Goal: Task Accomplishment & Management: Manage account settings

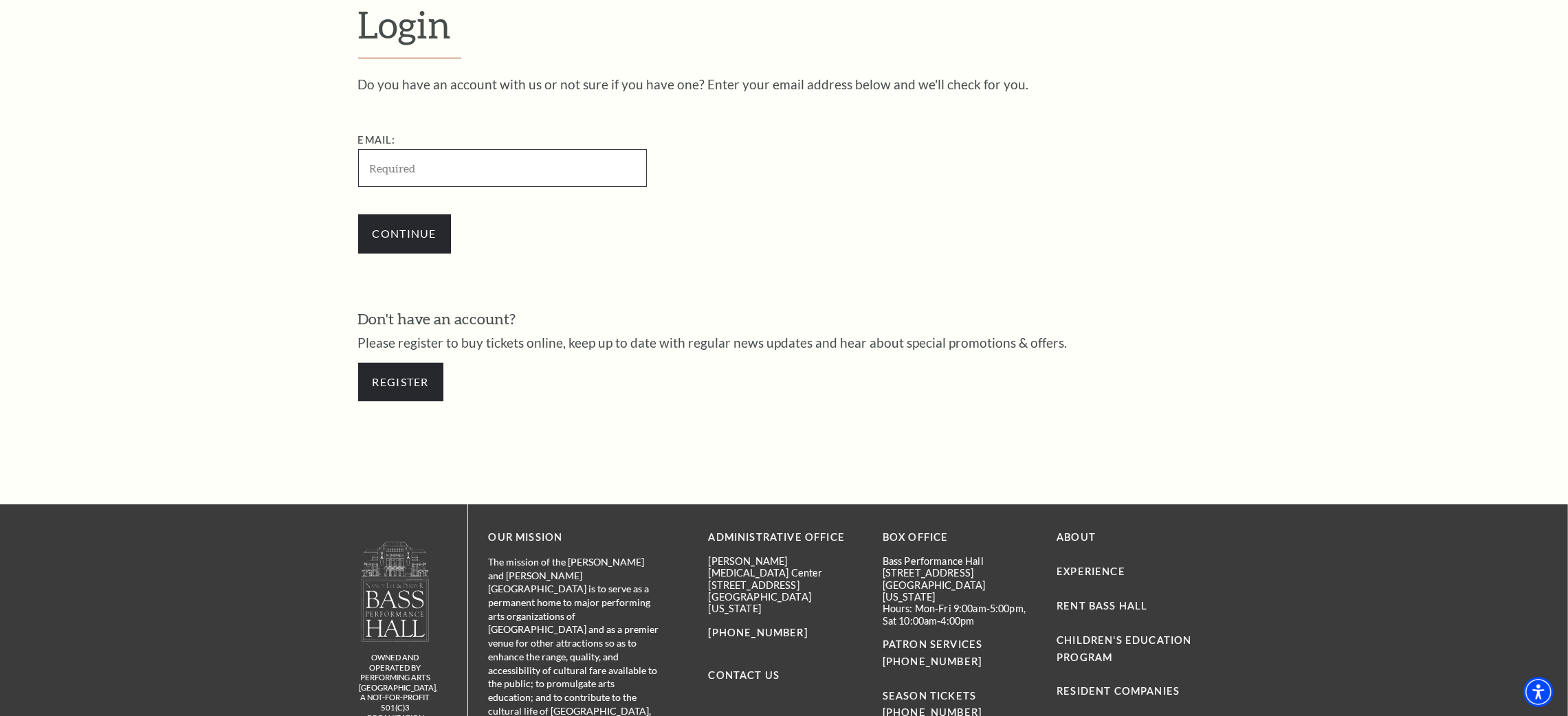
scroll to position [511, 0]
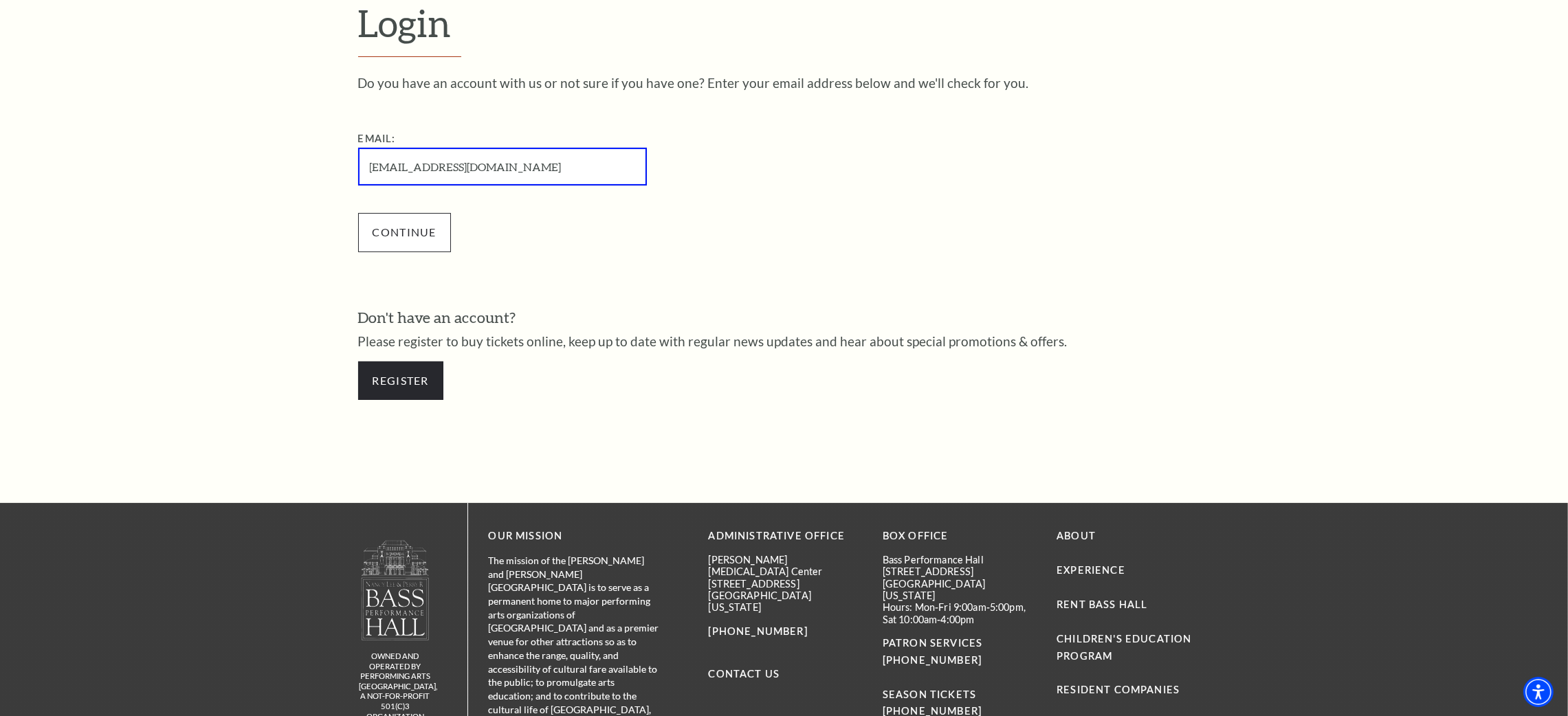
type input "[EMAIL_ADDRESS][DOMAIN_NAME]"
click at [417, 236] on input "Continue" at bounding box center [404, 232] width 92 height 38
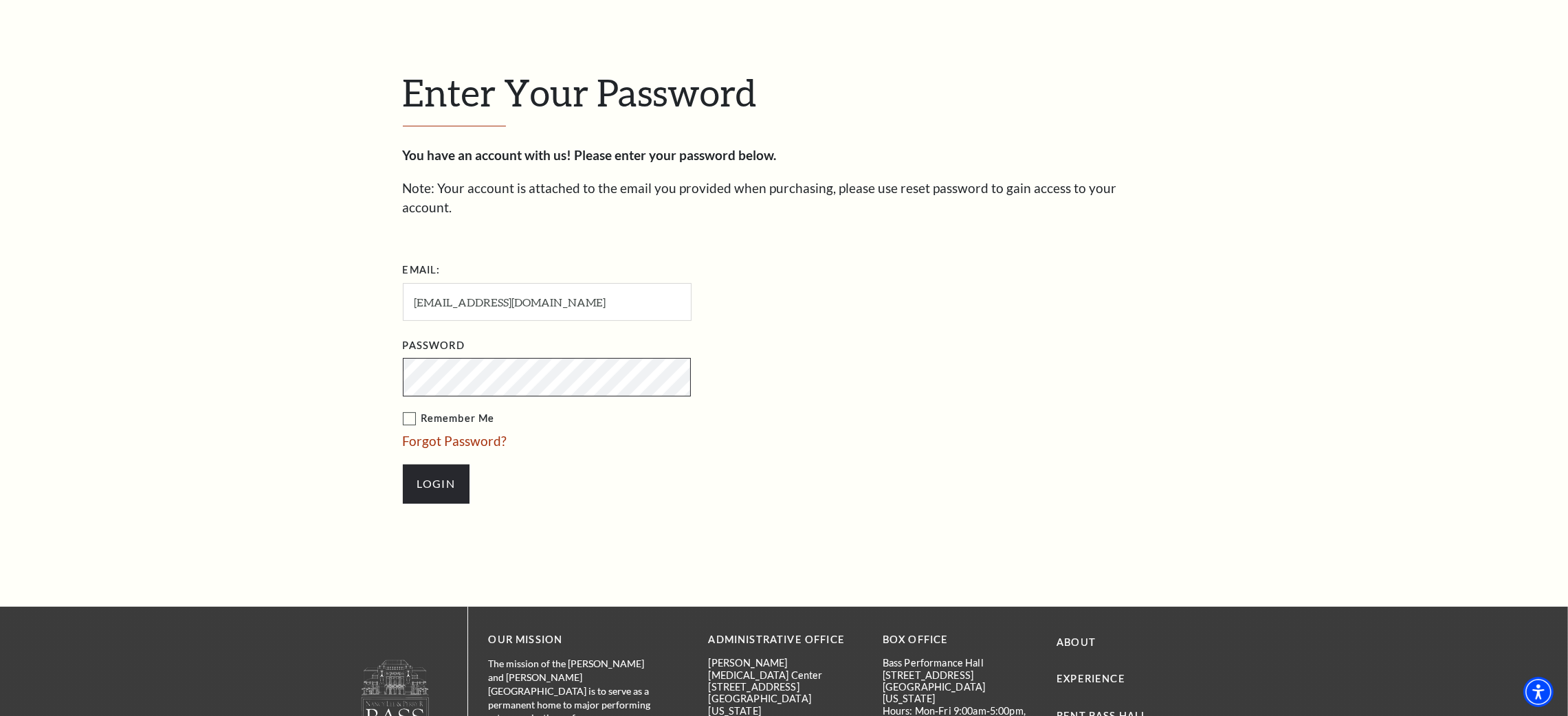
click at [402, 465] on input "Login" at bounding box center [436, 483] width 67 height 38
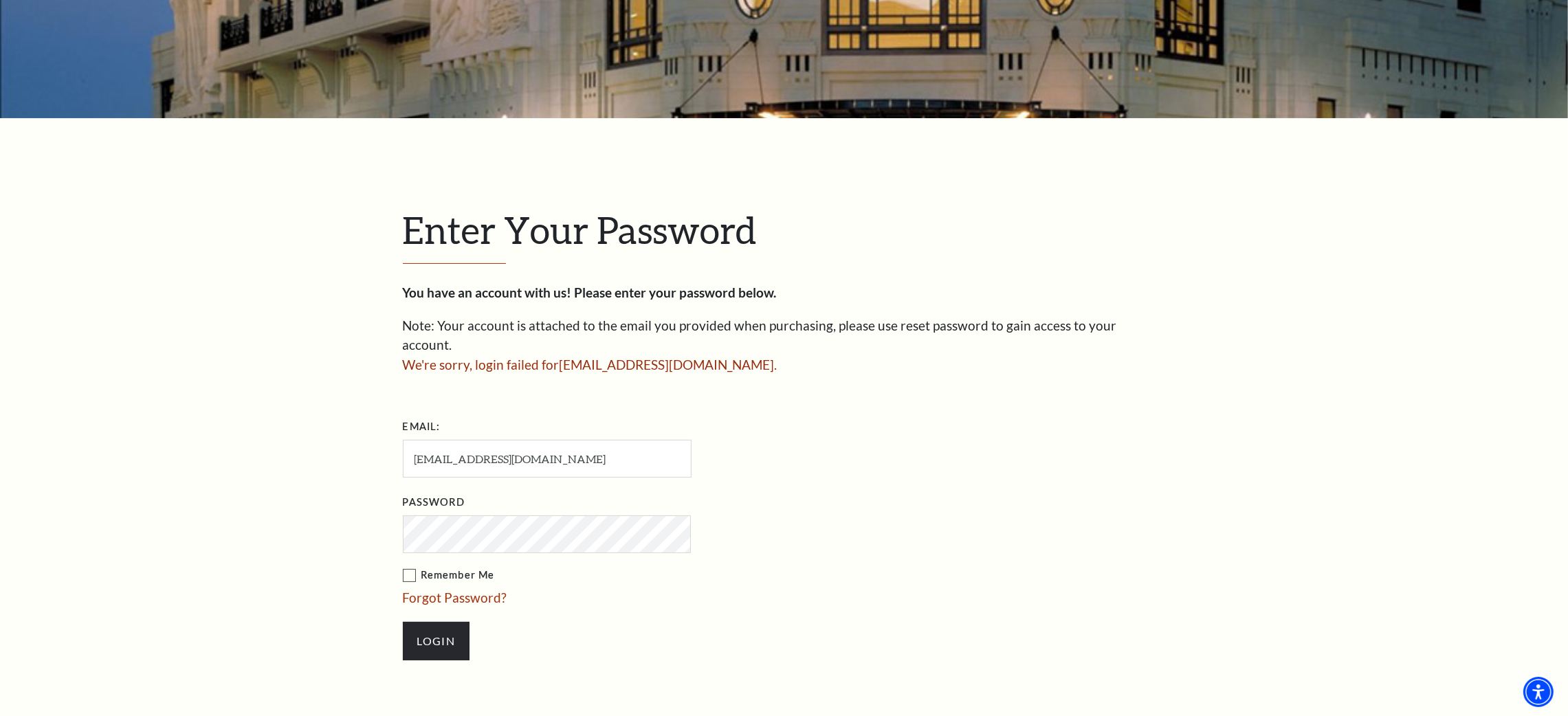
scroll to position [27, 0]
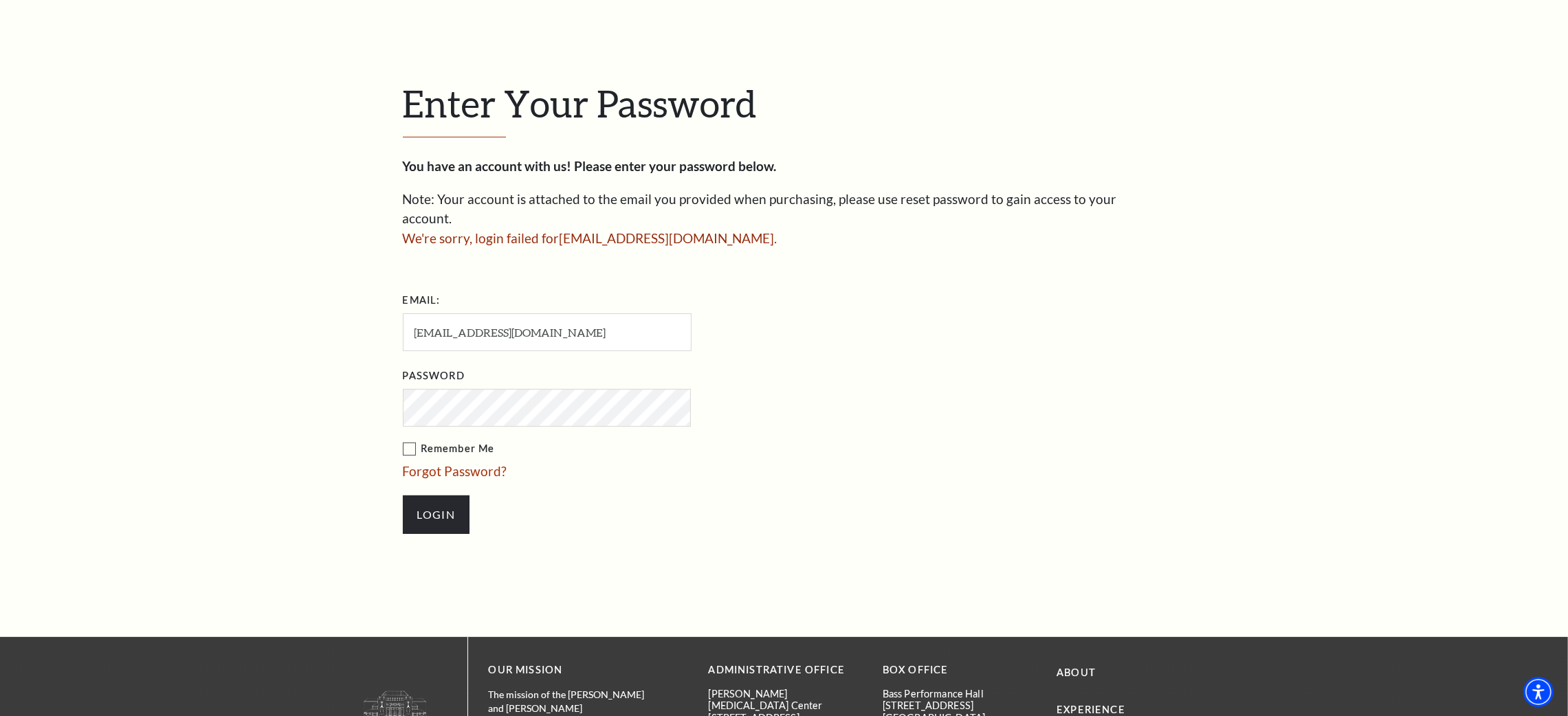
scroll to position [439, 0]
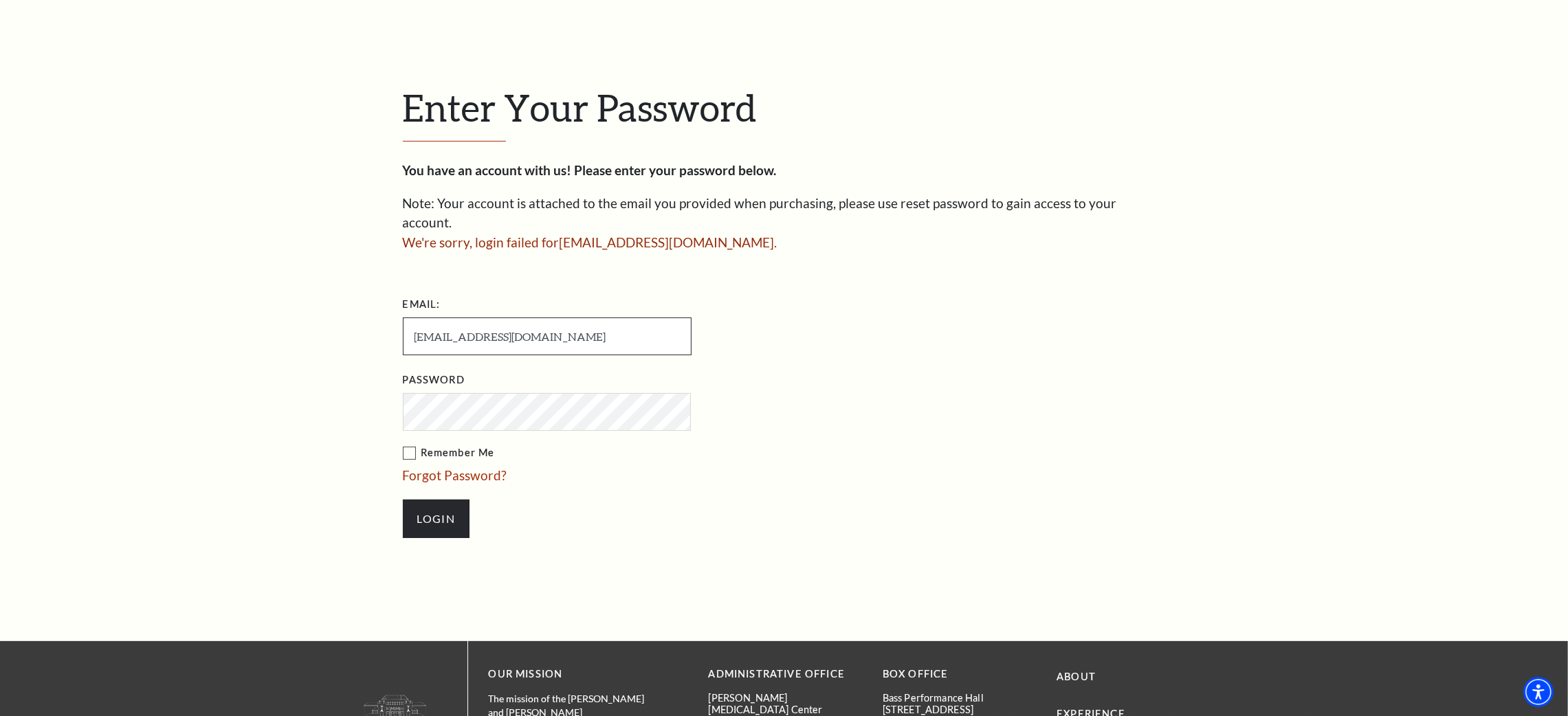
click at [587, 317] on input "[EMAIL_ADDRESS][DOMAIN_NAME]" at bounding box center [547, 336] width 289 height 38
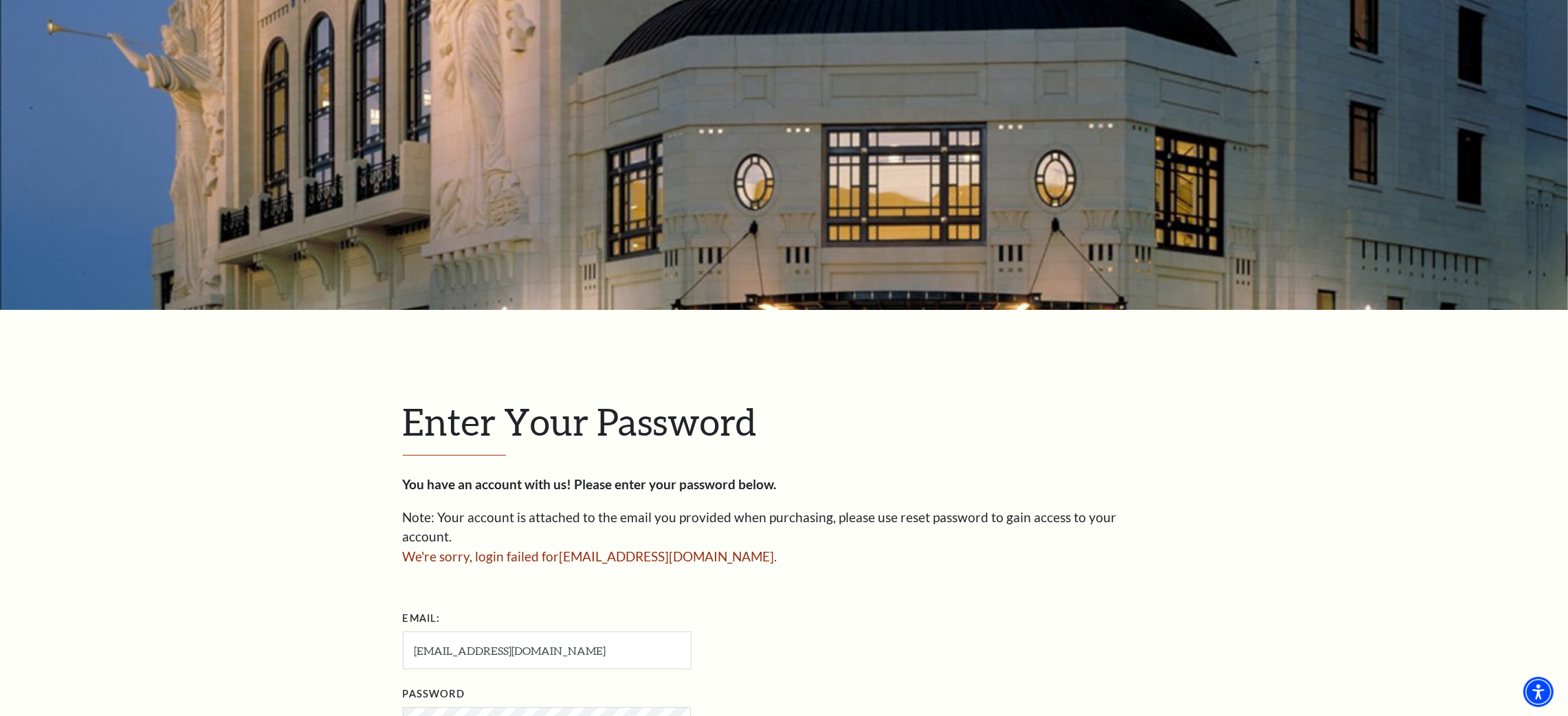
scroll to position [412, 0]
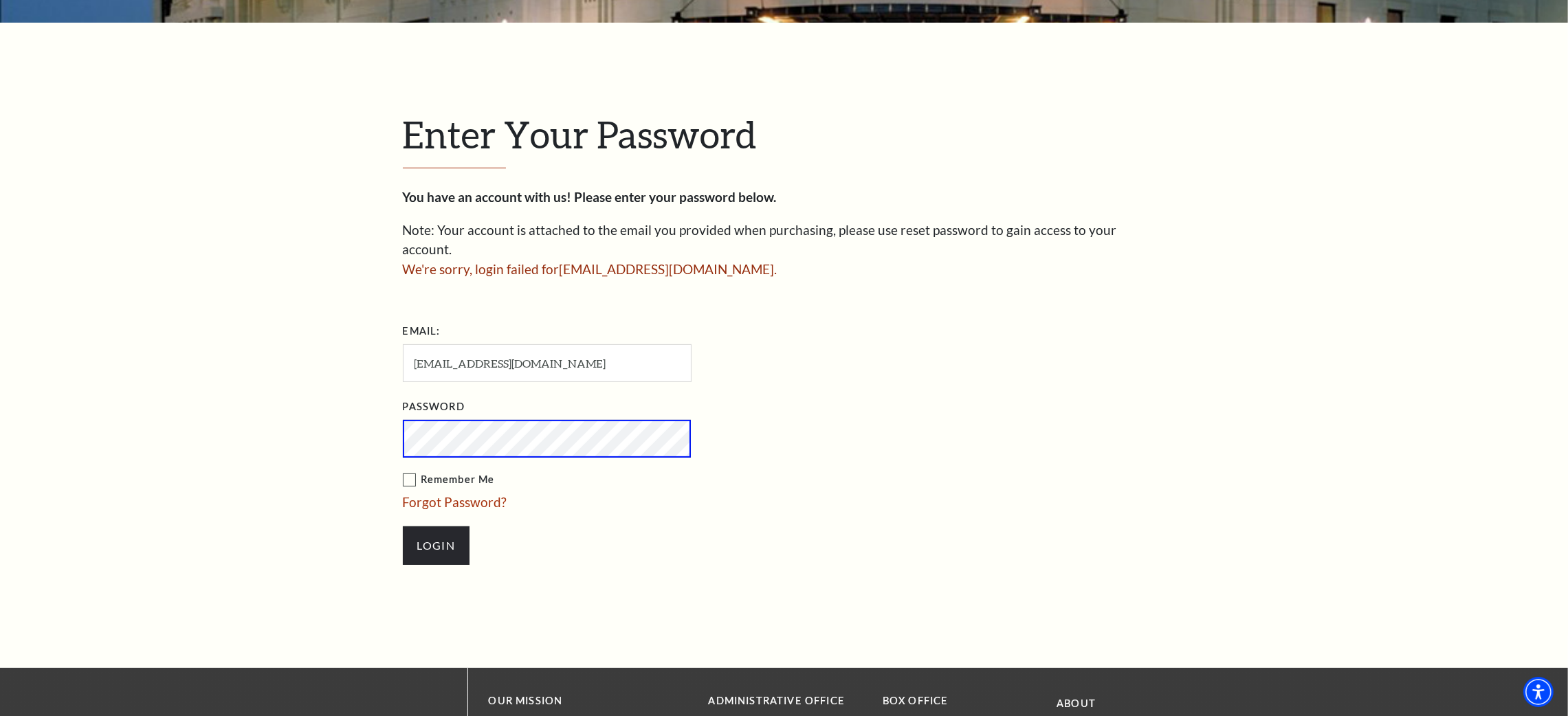
click at [402, 526] on input "Login" at bounding box center [436, 545] width 67 height 38
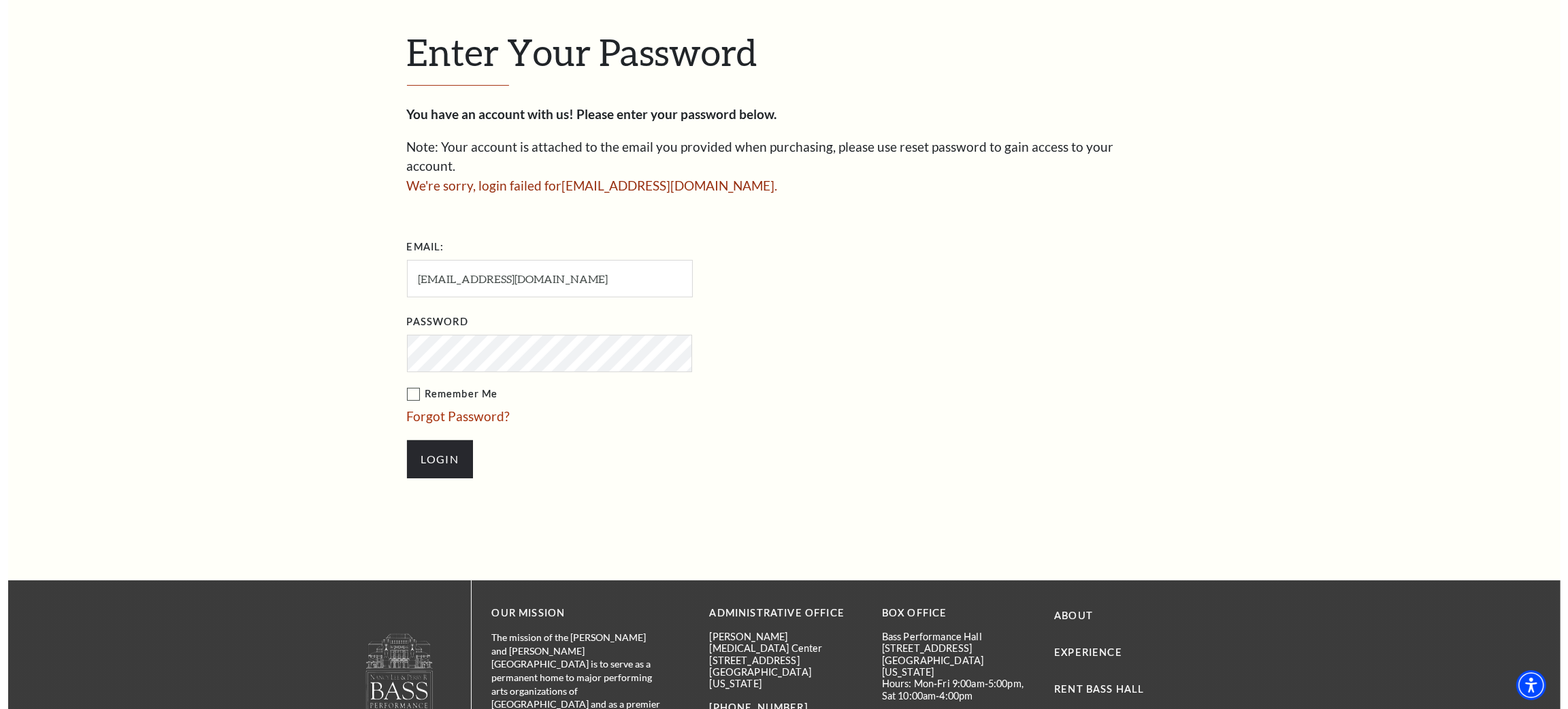
scroll to position [510, 0]
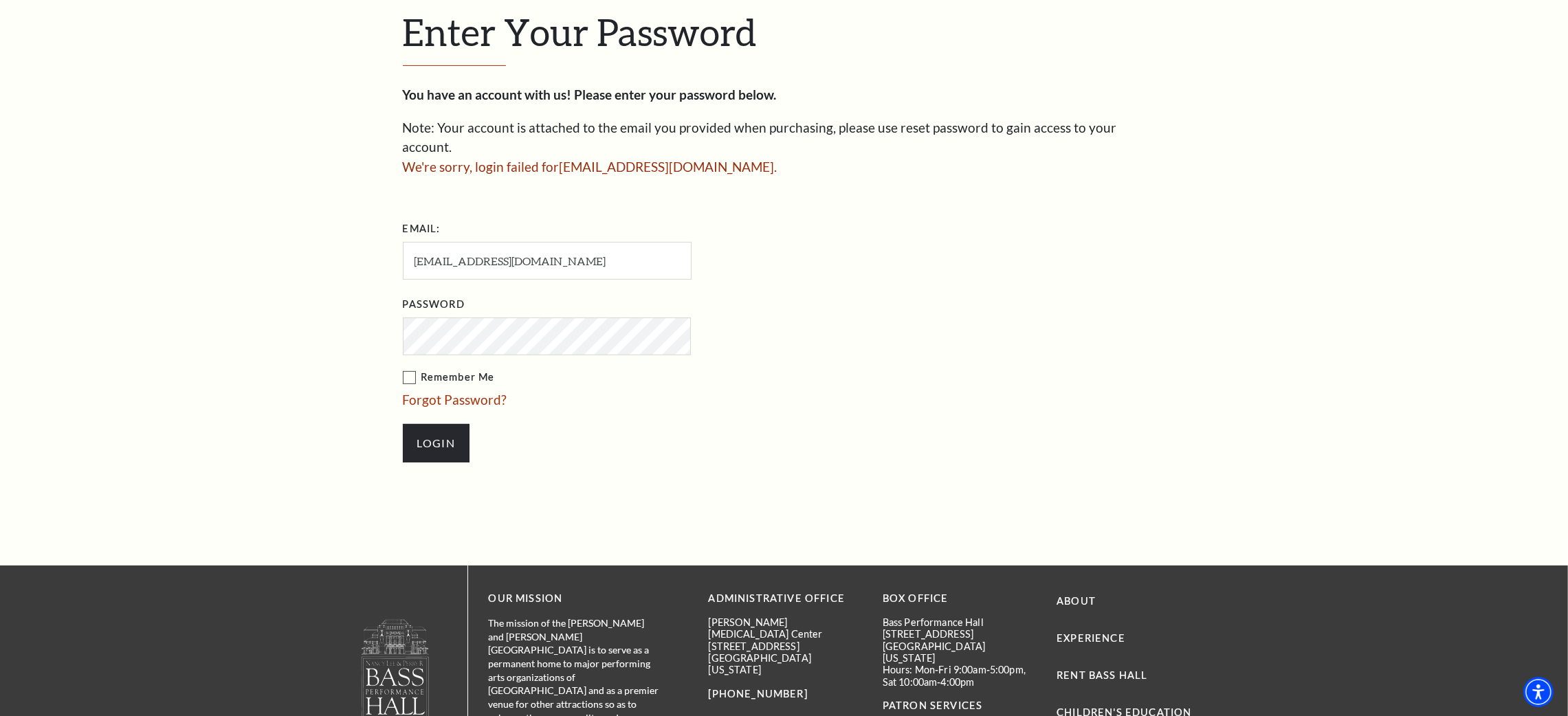
click at [844, 272] on ul "Email: [EMAIL_ADDRESS][DOMAIN_NAME] Password Remember Me Forgot Password? Login" at bounding box center [625, 347] width 447 height 259
click at [840, 187] on div "You have an account with us! Please enter your password below. Note: Your accou…" at bounding box center [784, 281] width 763 height 391
click at [431, 392] on link "Forgot Password?" at bounding box center [454, 399] width 105 height 15
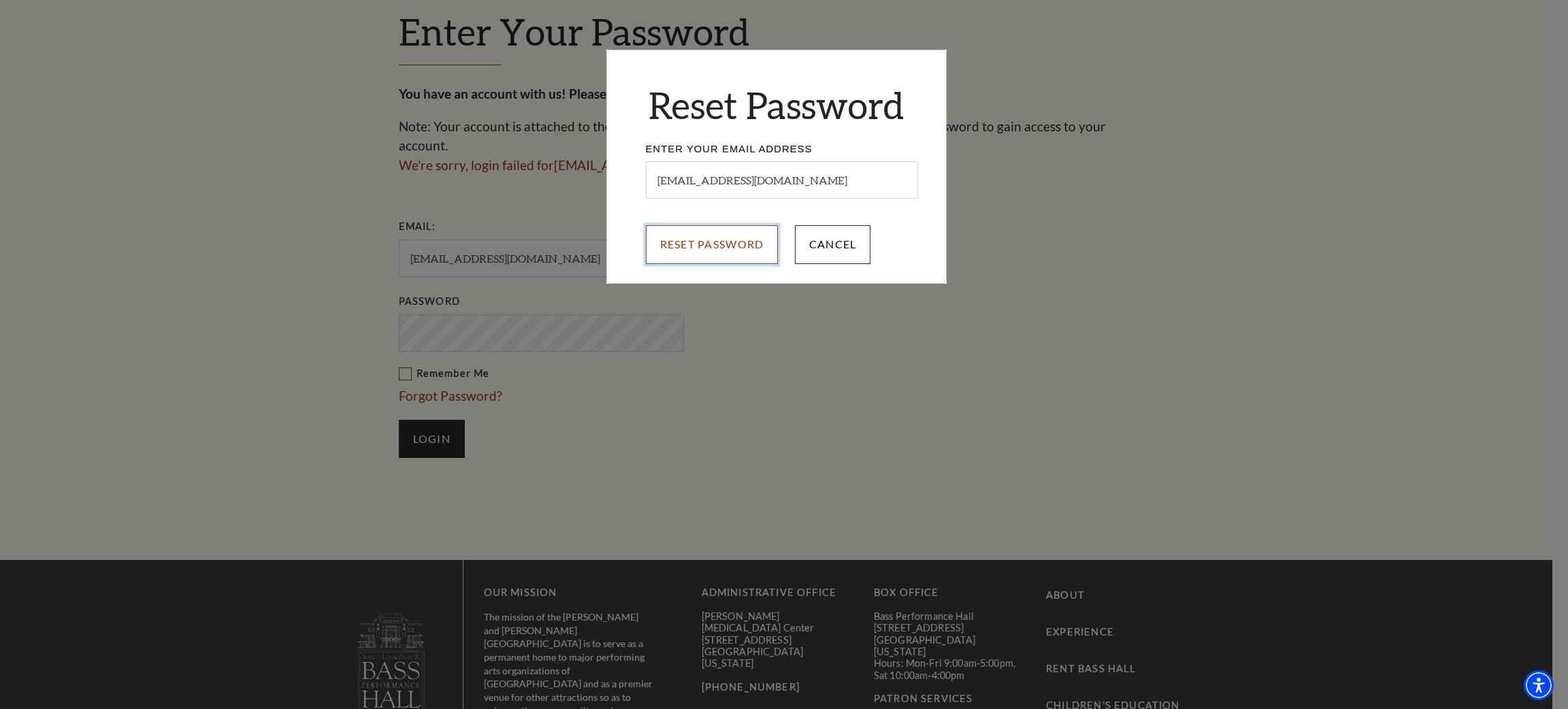
click at [710, 251] on input "Reset Password" at bounding box center [712, 243] width 133 height 38
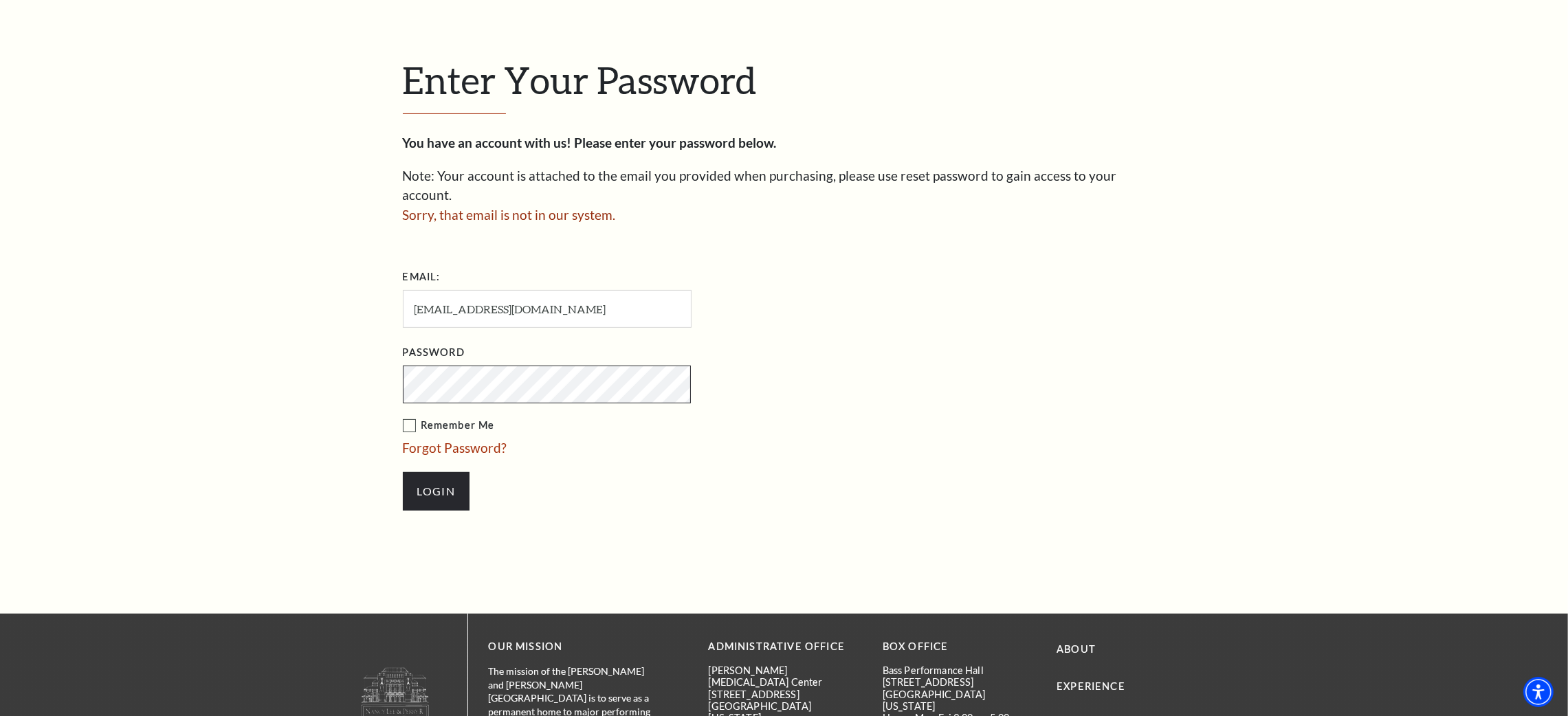
scroll to position [515, 0]
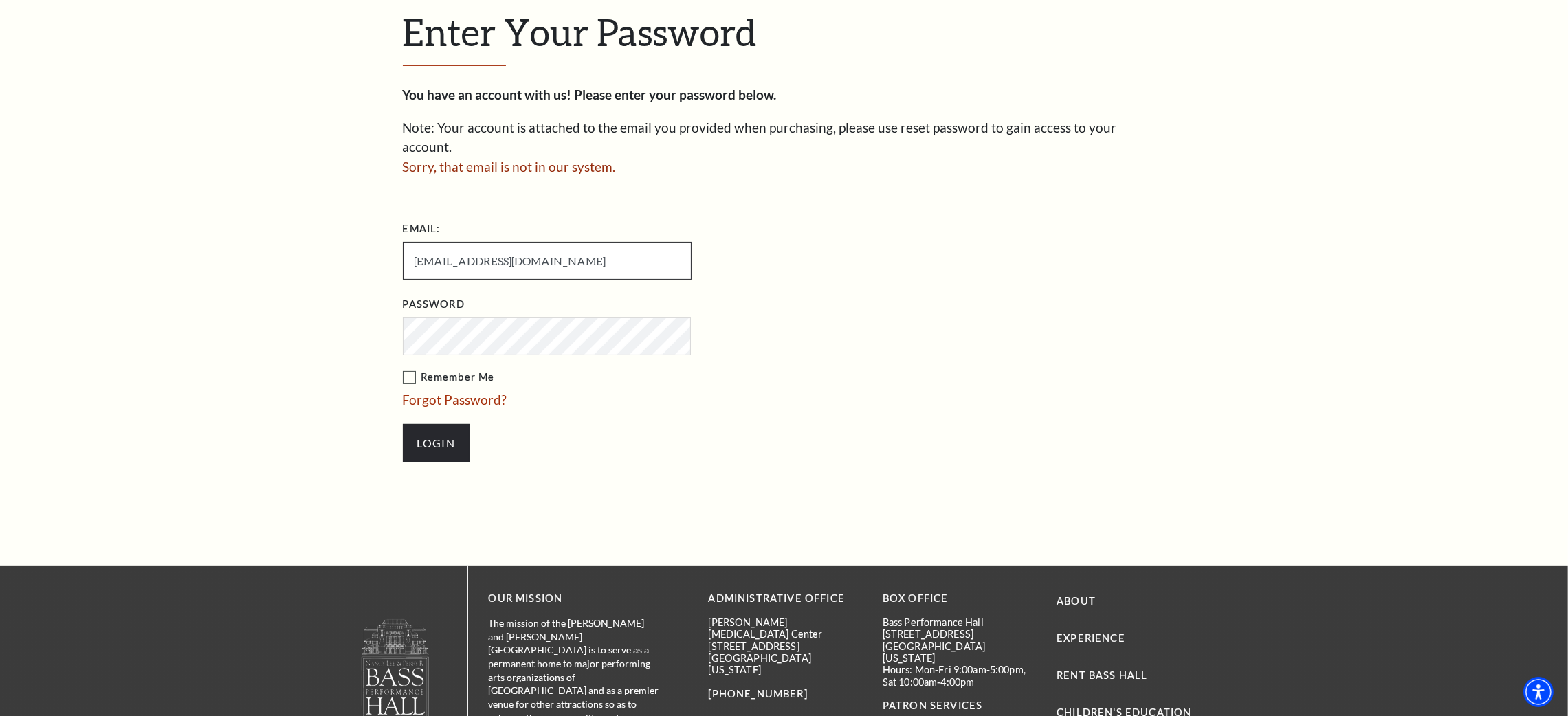
click at [569, 246] on input "sulginasvetlana07@gmail.com" at bounding box center [547, 260] width 289 height 38
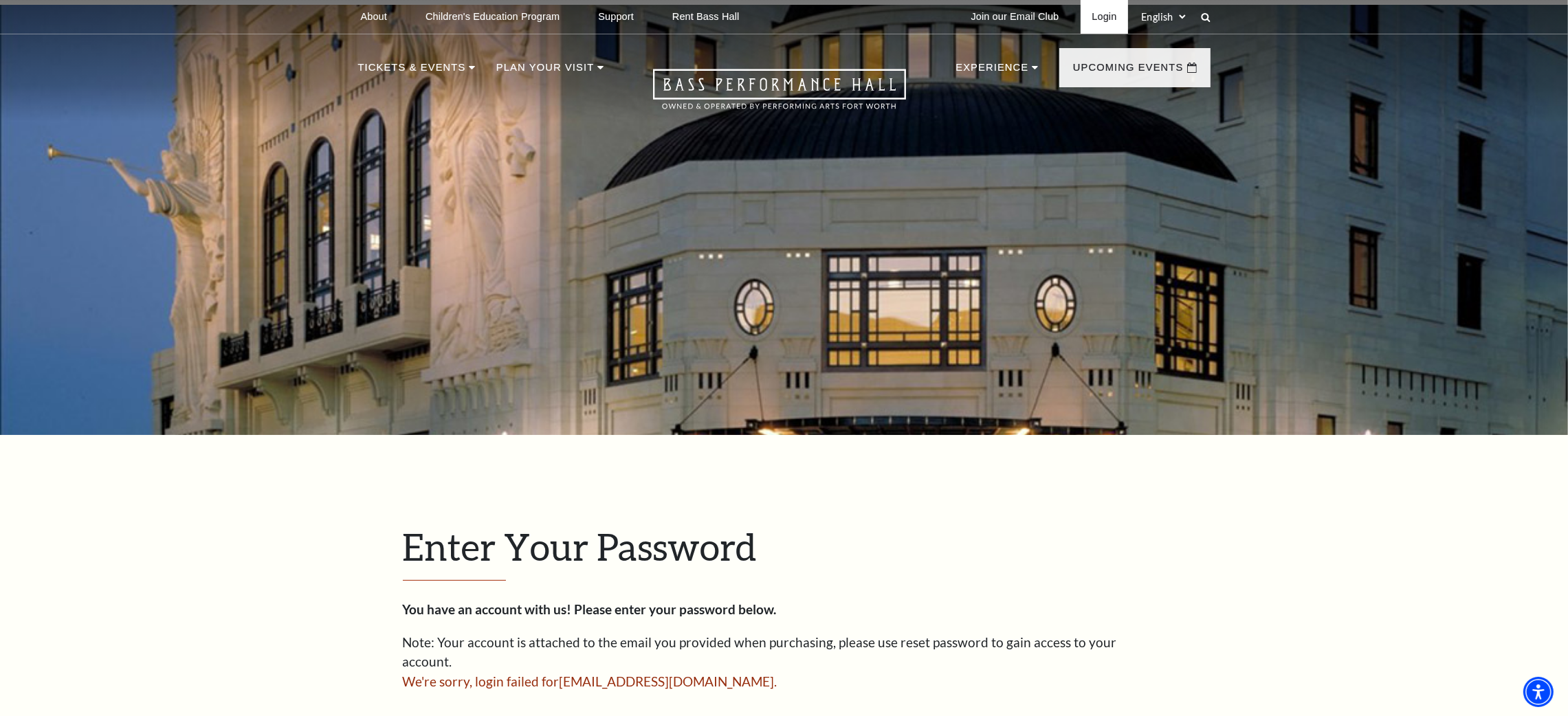
click at [1098, 11] on link "Login" at bounding box center [1104, 17] width 47 height 34
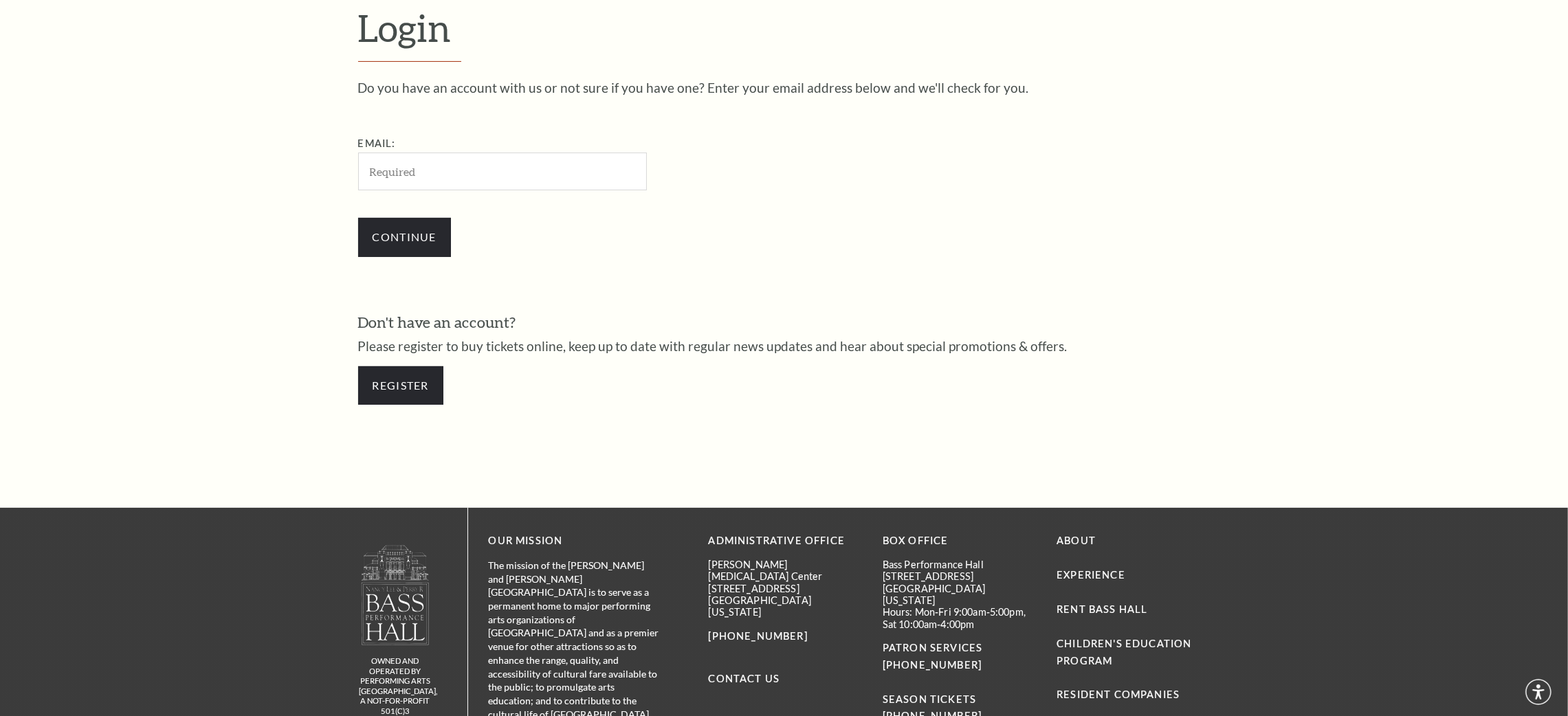
scroll to position [511, 0]
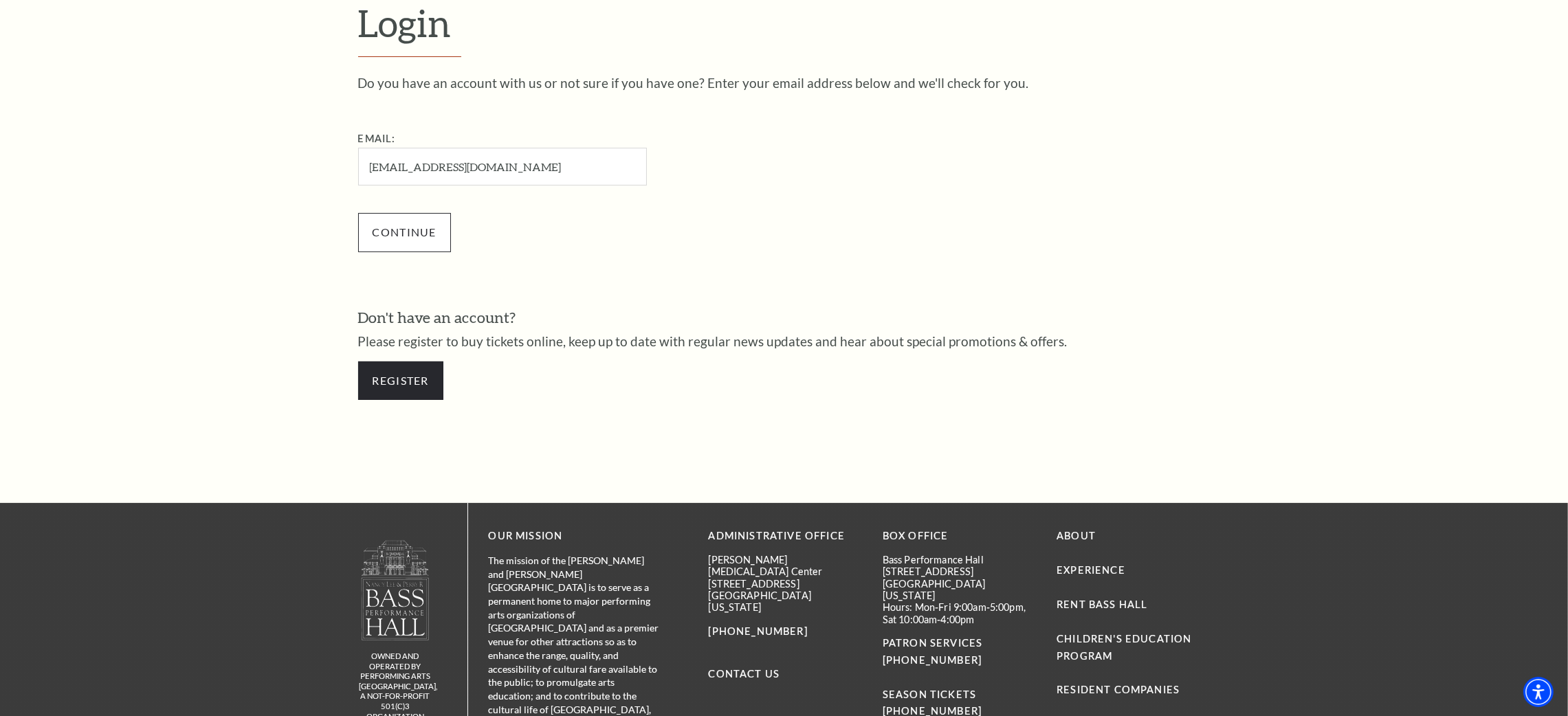
type input "[EMAIL_ADDRESS][DOMAIN_NAME]"
click at [427, 228] on input "Continue" at bounding box center [404, 232] width 92 height 38
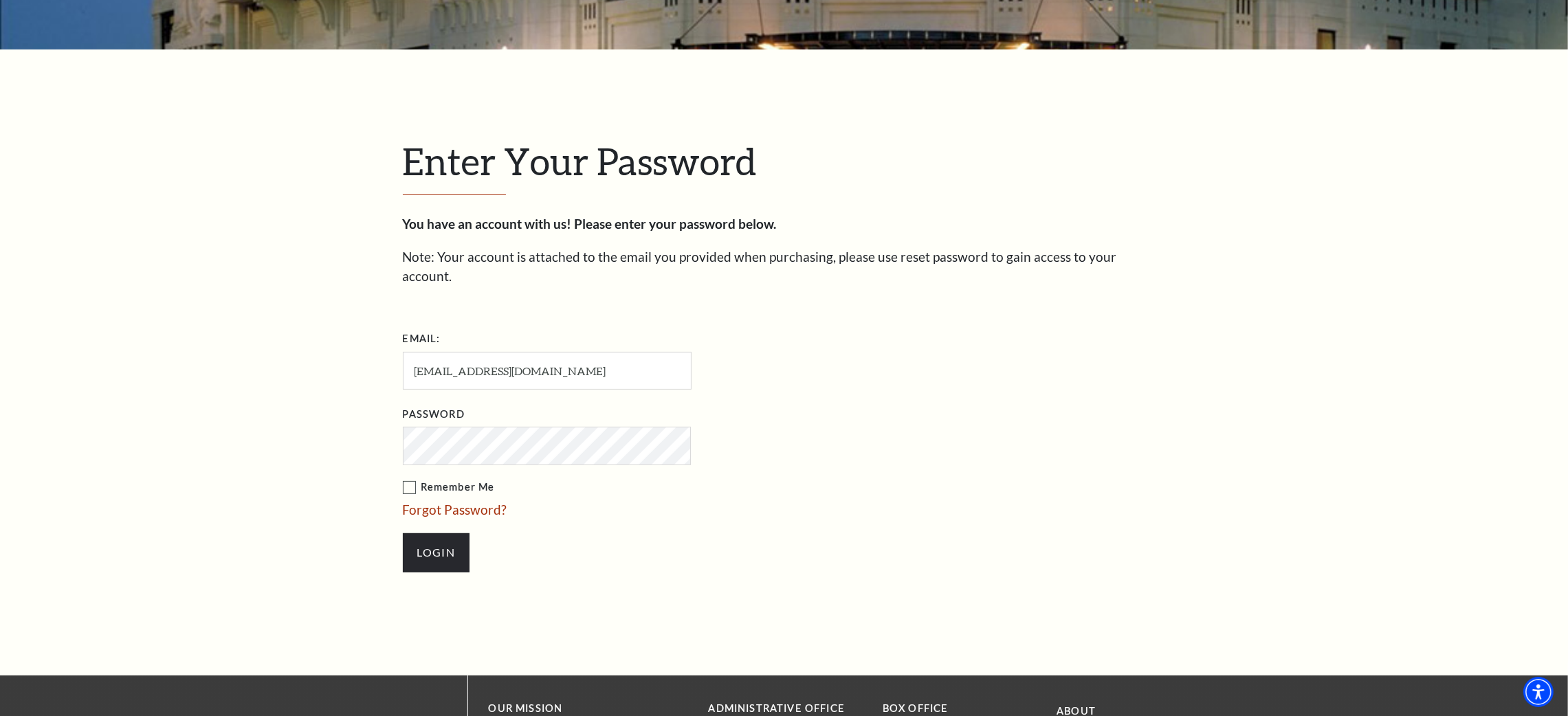
scroll to position [318, 0]
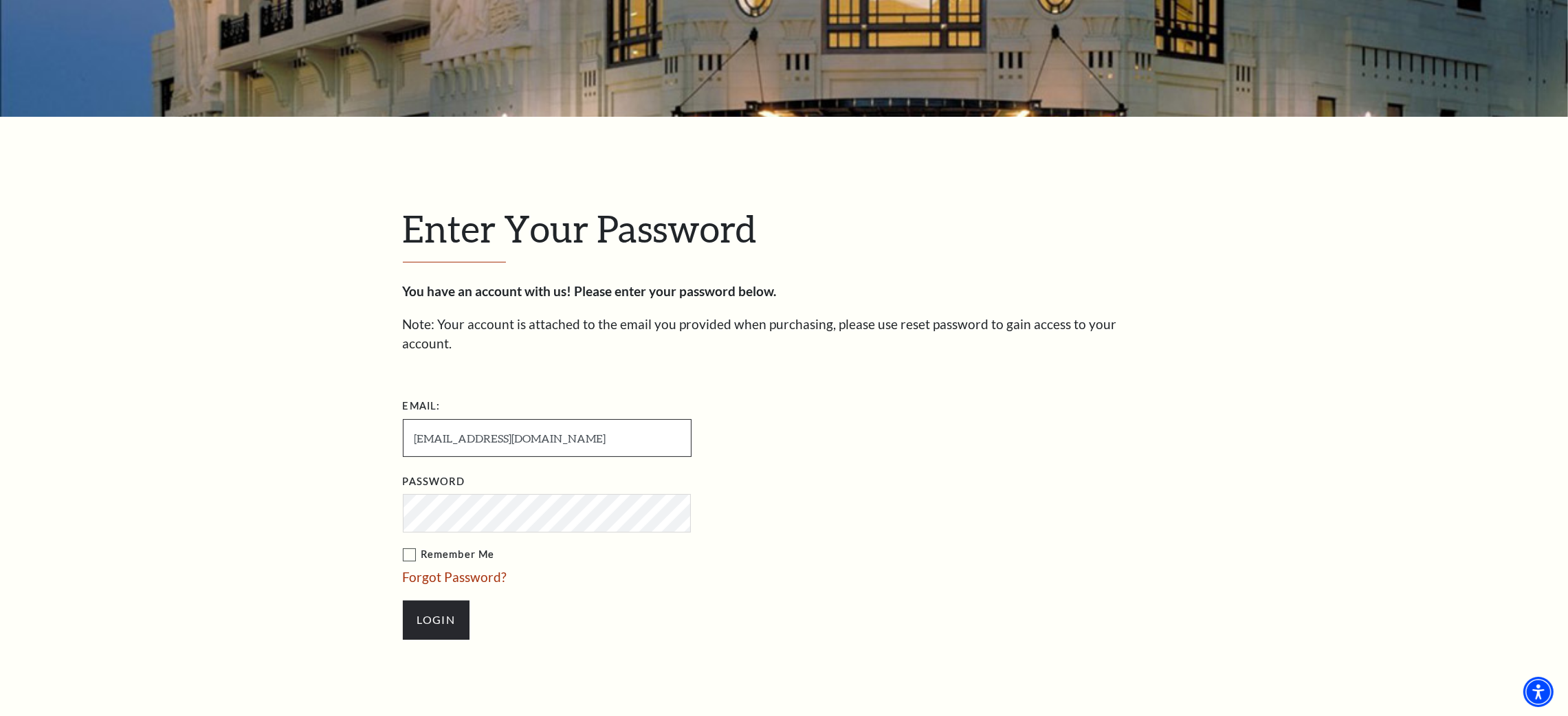
drag, startPoint x: 551, startPoint y: 422, endPoint x: 312, endPoint y: 411, distance: 239.3
click at [312, 411] on div "Enter Your Password You have an account with us! Please enter your password bel…" at bounding box center [784, 429] width 1568 height 625
type input "[EMAIL_ADDRESS][DOMAIN_NAME]"
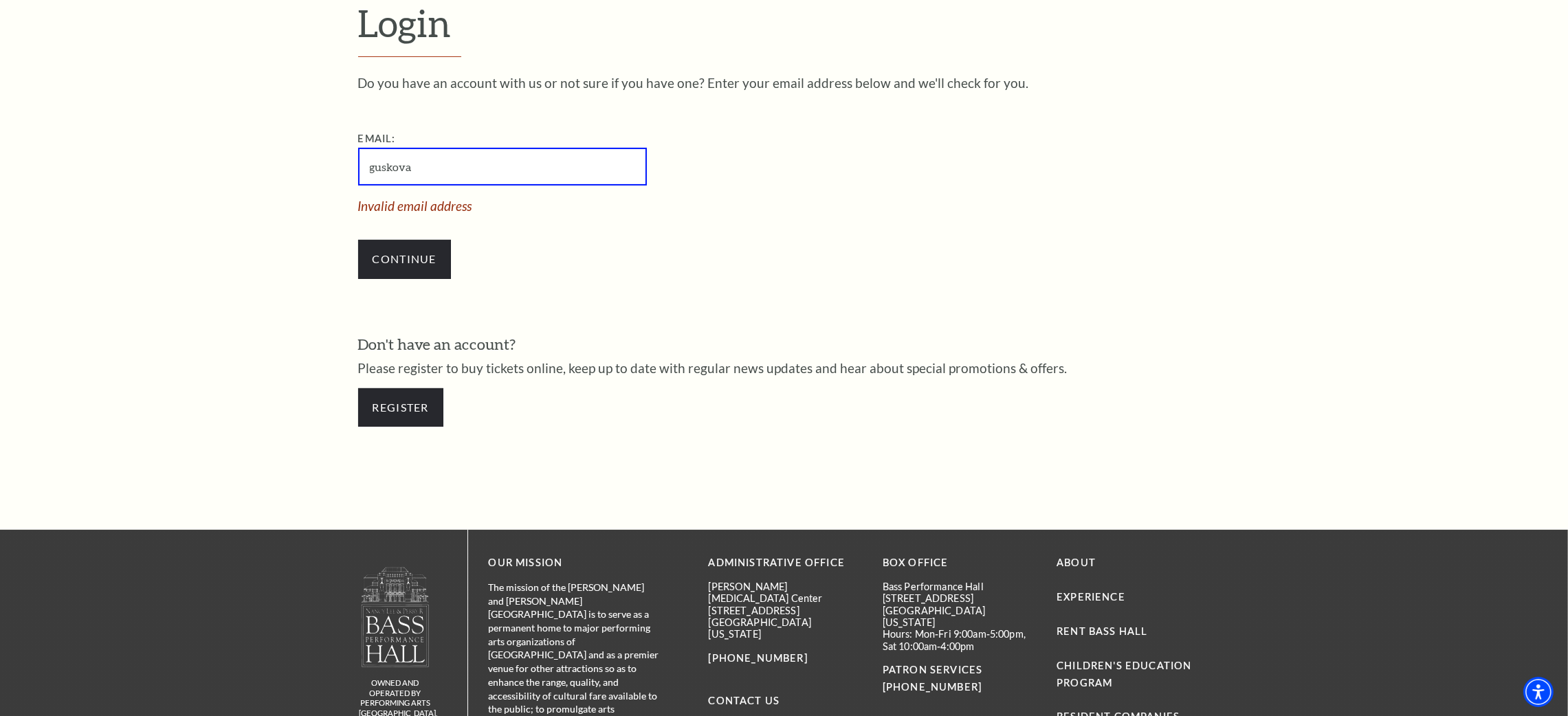
click at [1110, 393] on div "Register" at bounding box center [784, 407] width 853 height 66
drag, startPoint x: 522, startPoint y: 160, endPoint x: 204, endPoint y: 193, distance: 319.7
click at [204, 193] on form "Login Do you have an account with us or not sure if you have one? Enter your em…" at bounding box center [784, 221] width 1568 height 619
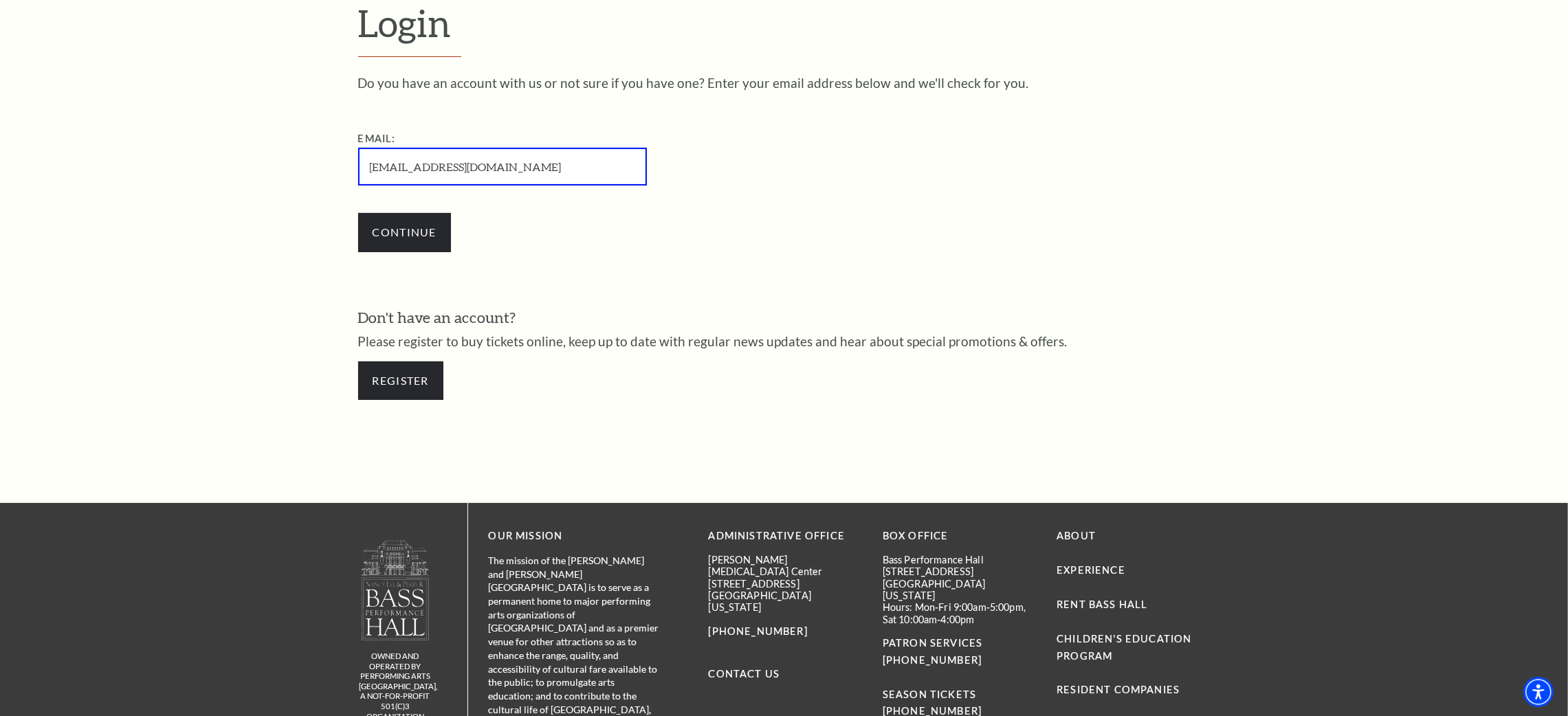
type input "[EMAIL_ADDRESS][DOMAIN_NAME]"
click at [358, 213] on input "Continue" at bounding box center [404, 232] width 92 height 38
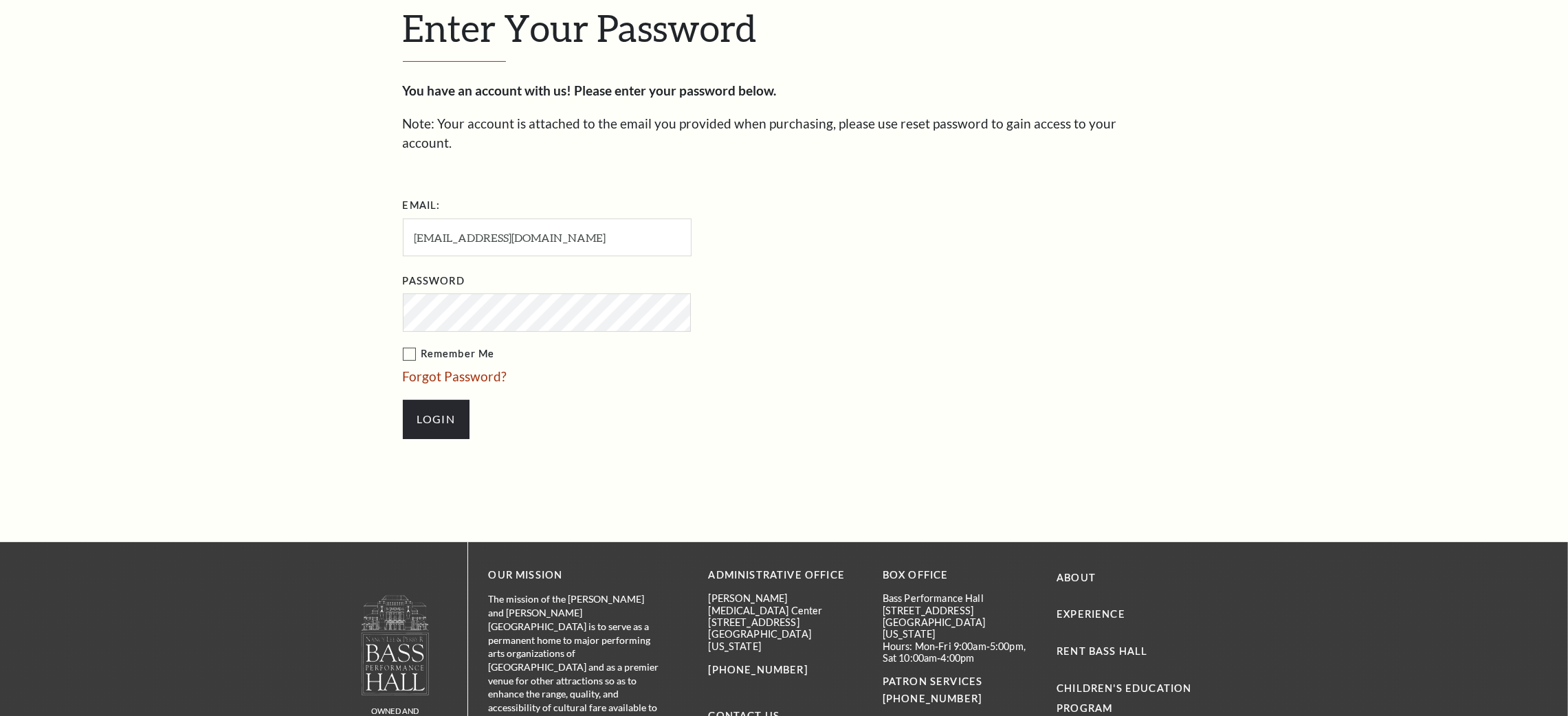
scroll to position [524, 0]
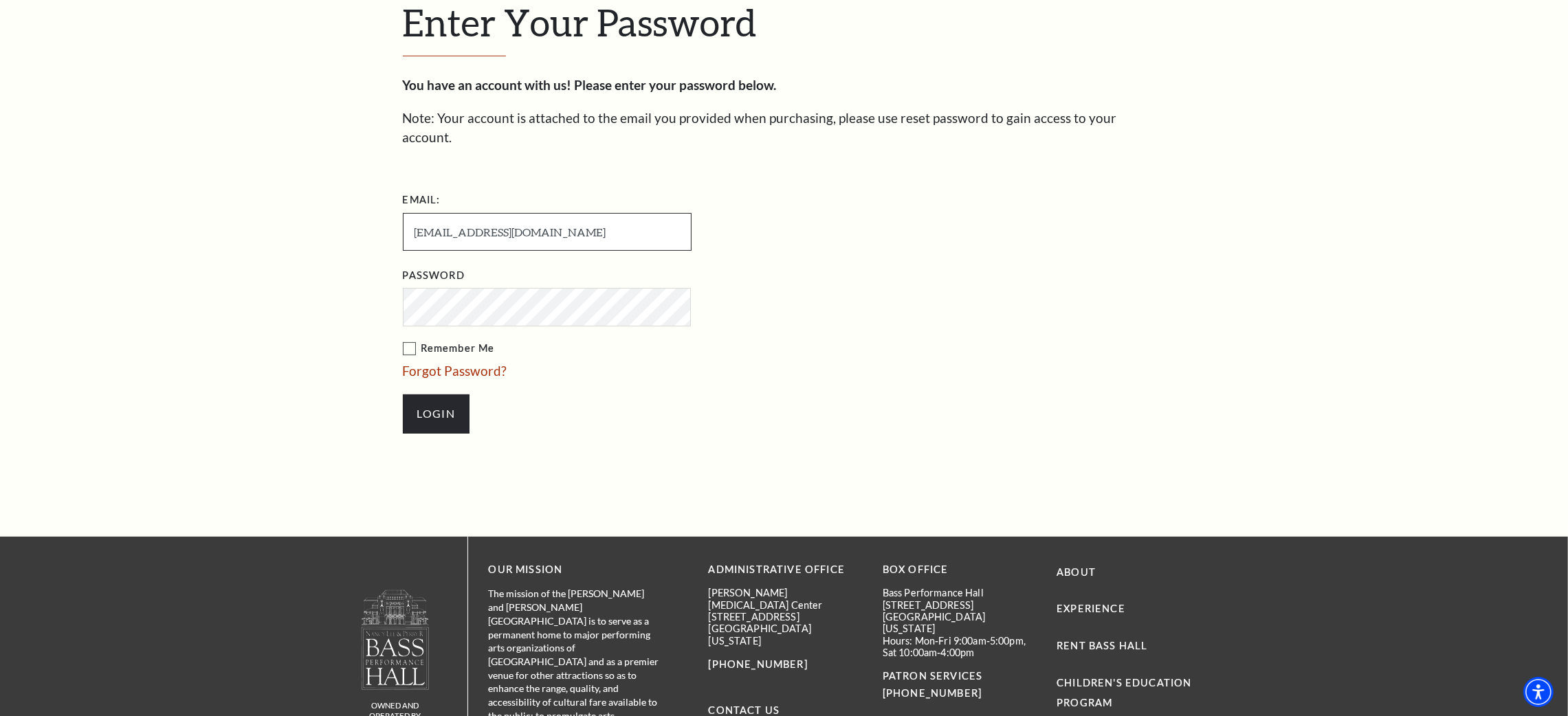
click at [497, 216] on input "[EMAIL_ADDRESS][DOMAIN_NAME]" at bounding box center [547, 232] width 289 height 38
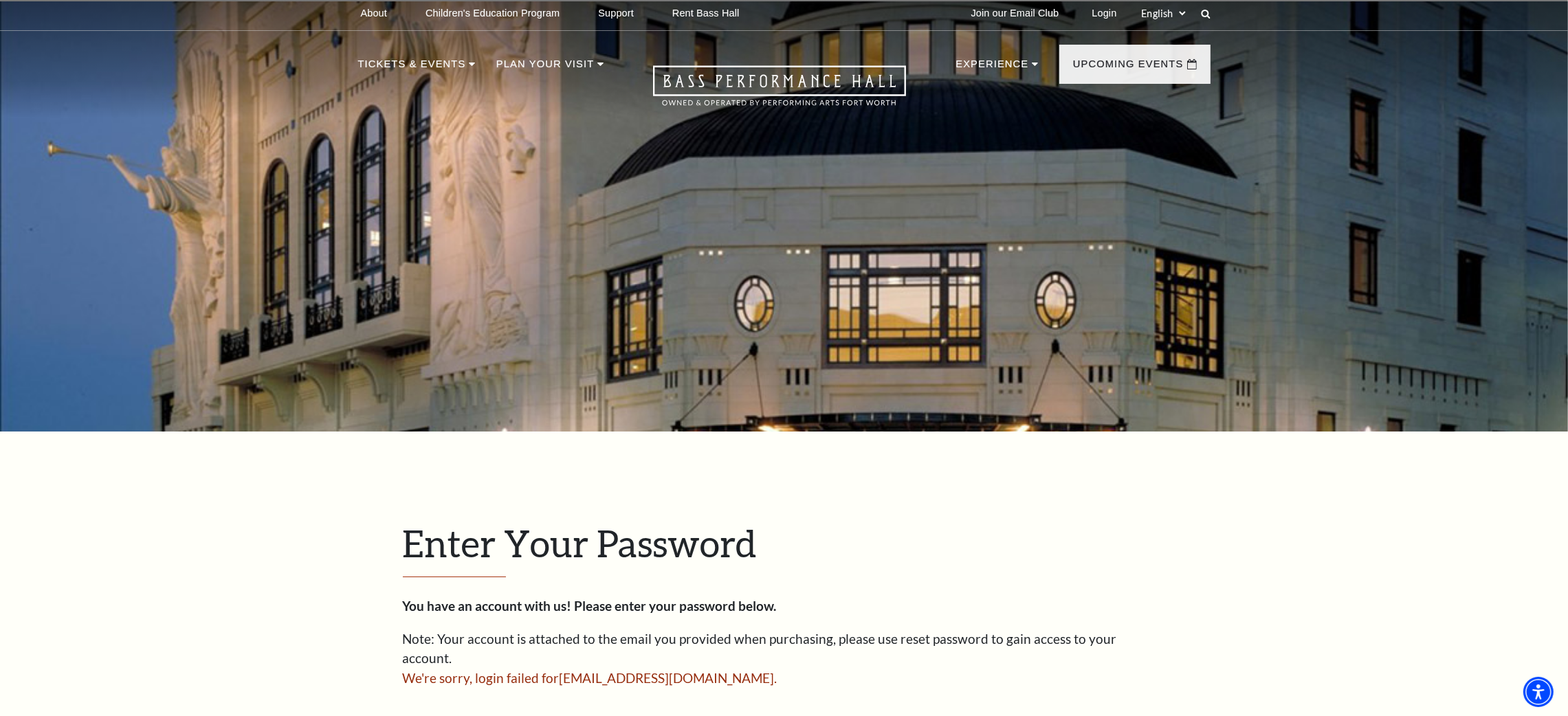
scroll to position [618, 0]
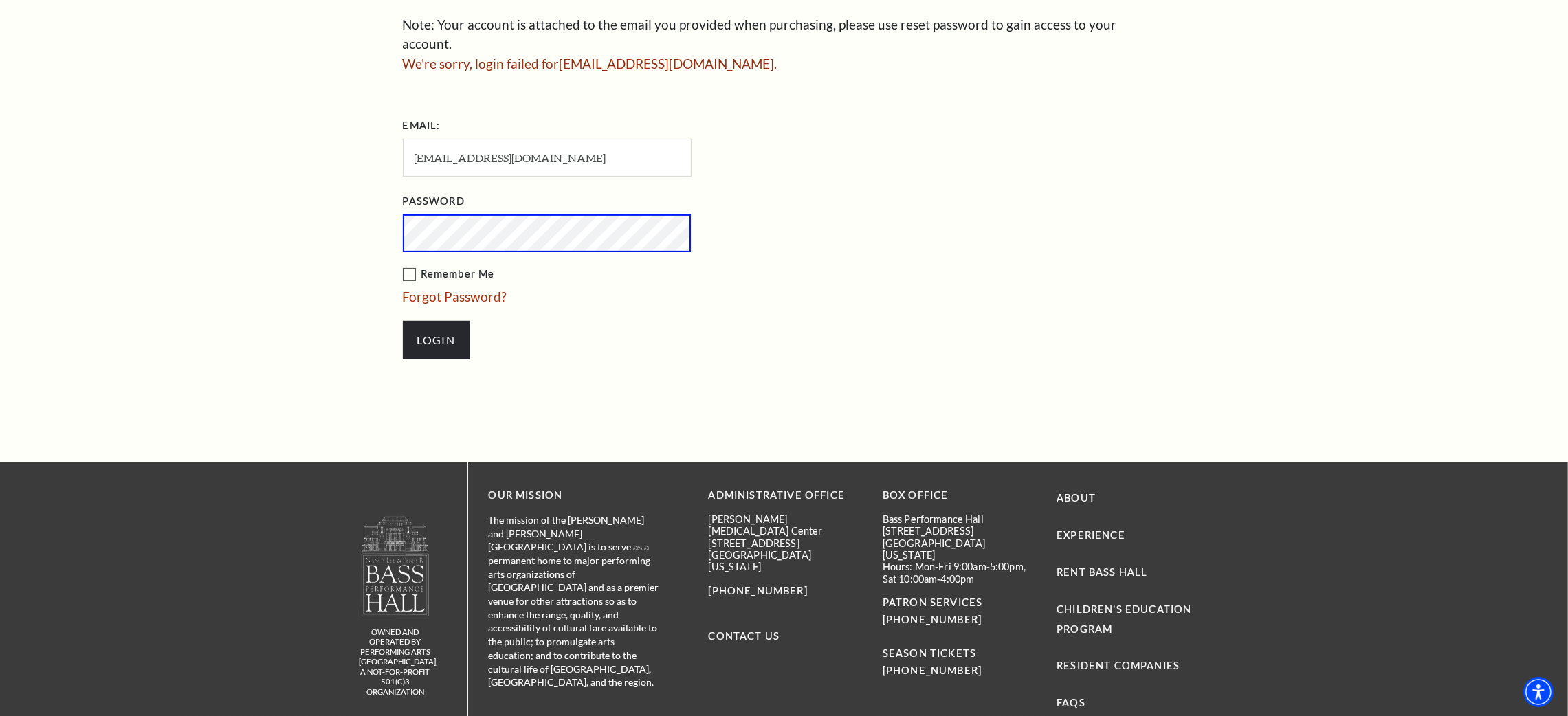
click at [402, 321] on input "Login" at bounding box center [436, 340] width 67 height 38
